Goal: Find specific page/section: Find specific page/section

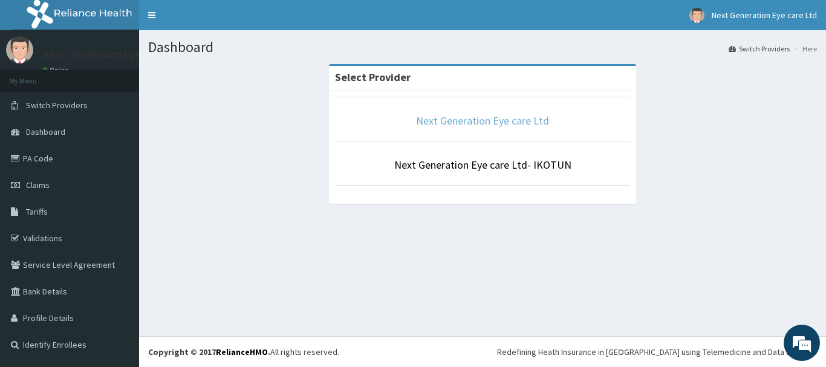
click at [481, 123] on link "Next Generation Eye care Ltd" at bounding box center [482, 121] width 133 height 14
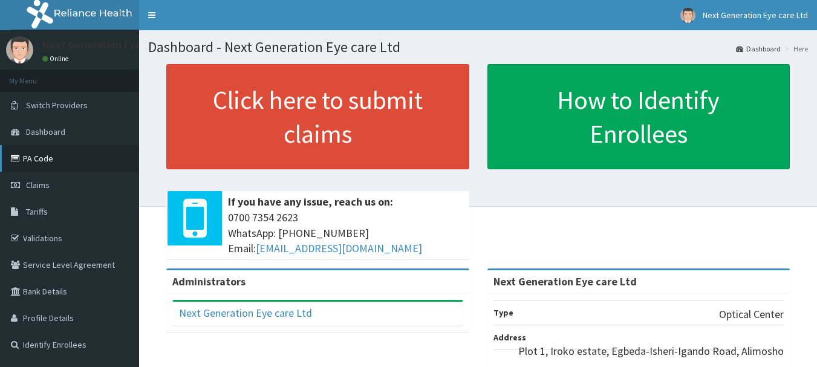
click at [76, 155] on link "PA Code" at bounding box center [69, 158] width 139 height 27
